Goal: Information Seeking & Learning: Learn about a topic

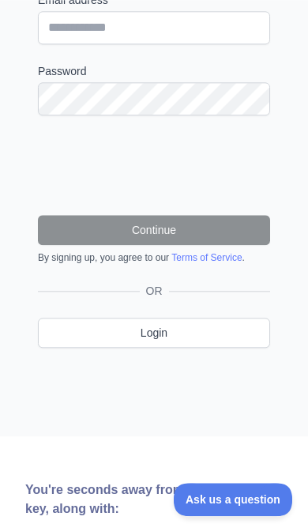
scroll to position [402, 0]
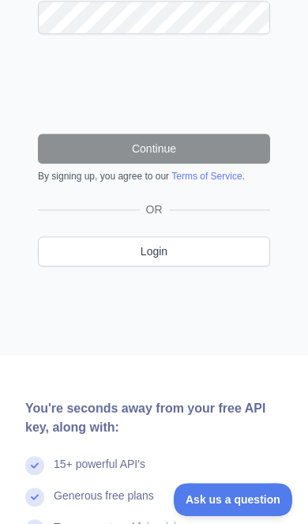
click at [214, 247] on link "Login" at bounding box center [154, 251] width 232 height 30
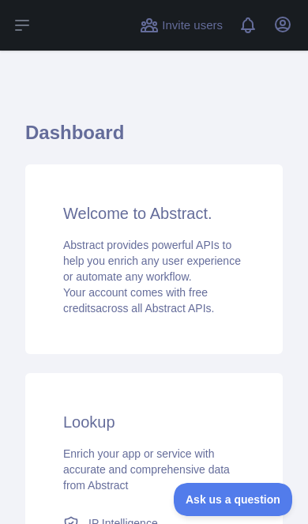
scroll to position [226, 0]
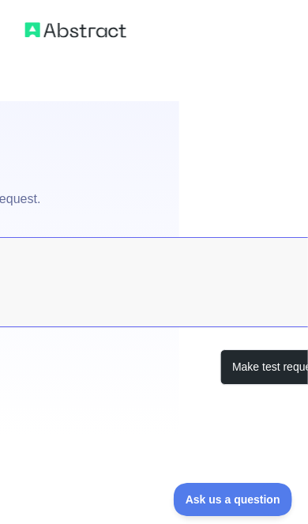
scroll to position [0, 153]
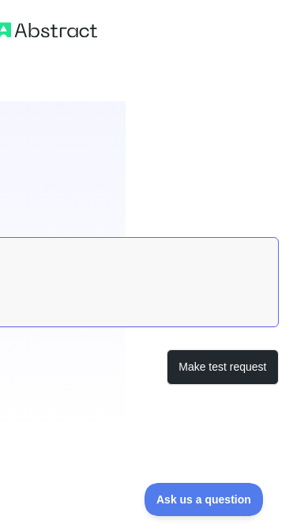
type textarea "**********"
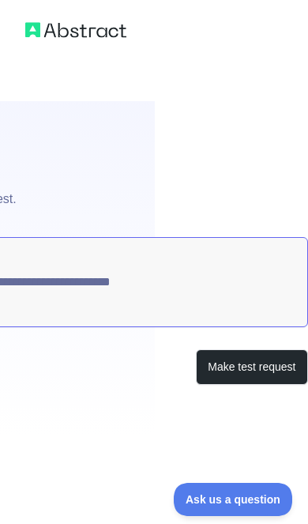
click at [266, 367] on button "Make test request" at bounding box center [252, 368] width 112 height 36
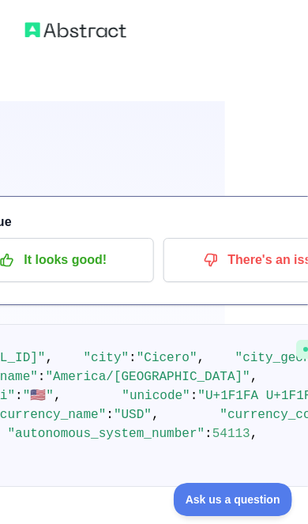
scroll to position [10, 0]
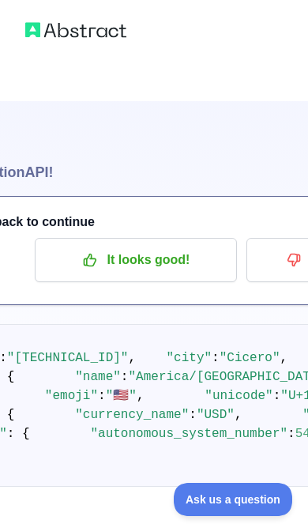
click at [94, 252] on icon "button" at bounding box center [90, 260] width 16 height 16
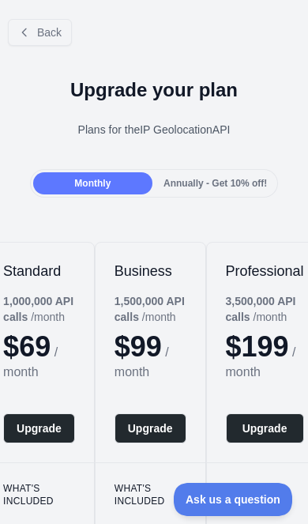
click at [24, 36] on icon at bounding box center [24, 32] width 13 height 13
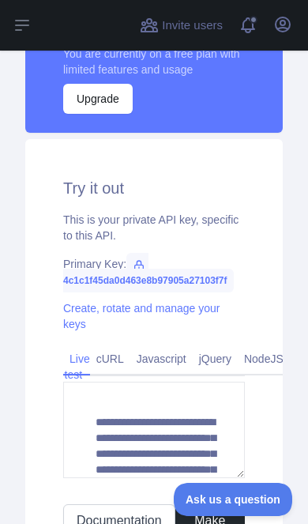
scroll to position [467, 0]
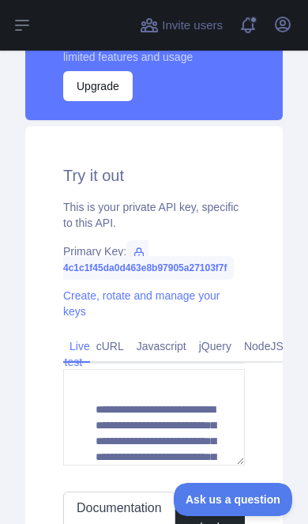
click at [127, 241] on span "4c1c1f45da0d463e8b97905a27103f7f" at bounding box center [148, 260] width 171 height 40
click at [116, 266] on span "4c1c1f45da0d463e8b97905a27103f7f" at bounding box center [148, 260] width 171 height 40
click at [115, 266] on span "4c1c1f45da0d463e8b97905a27103f7f" at bounding box center [148, 260] width 171 height 40
click at [121, 291] on link "Create, rotate and manage your keys" at bounding box center [141, 303] width 157 height 28
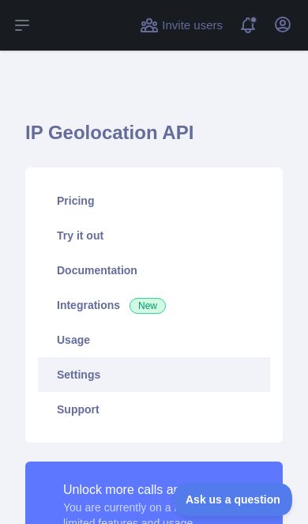
click at [10, 18] on button "Open sidebar" at bounding box center [22, 25] width 44 height 51
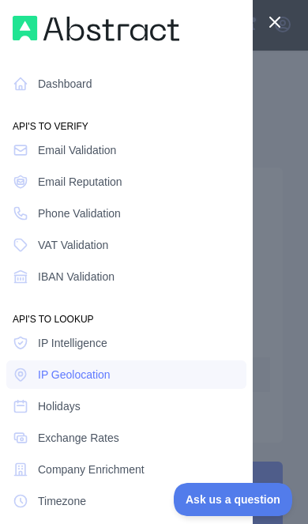
click at [63, 155] on span "Email Validation" at bounding box center [77, 150] width 78 height 16
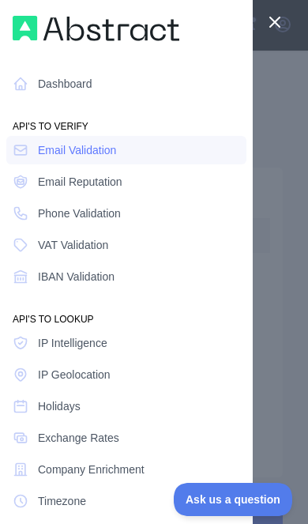
type textarea "**********"
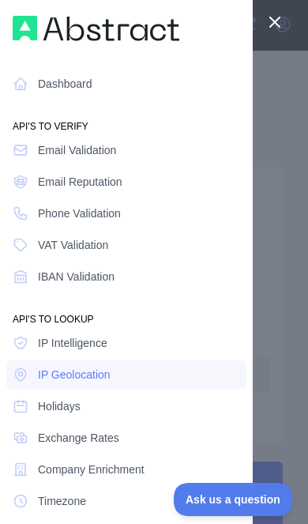
scroll to position [10, 0]
